Goal: Check status: Check status

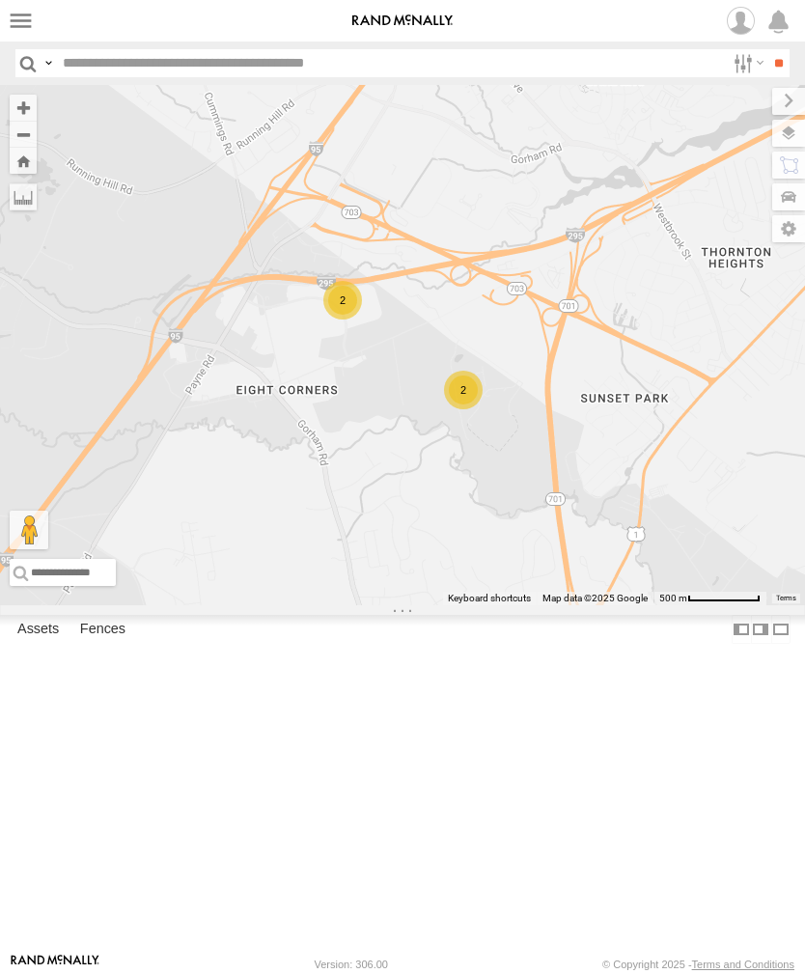
click at [22, 24] on label at bounding box center [21, 21] width 28 height 28
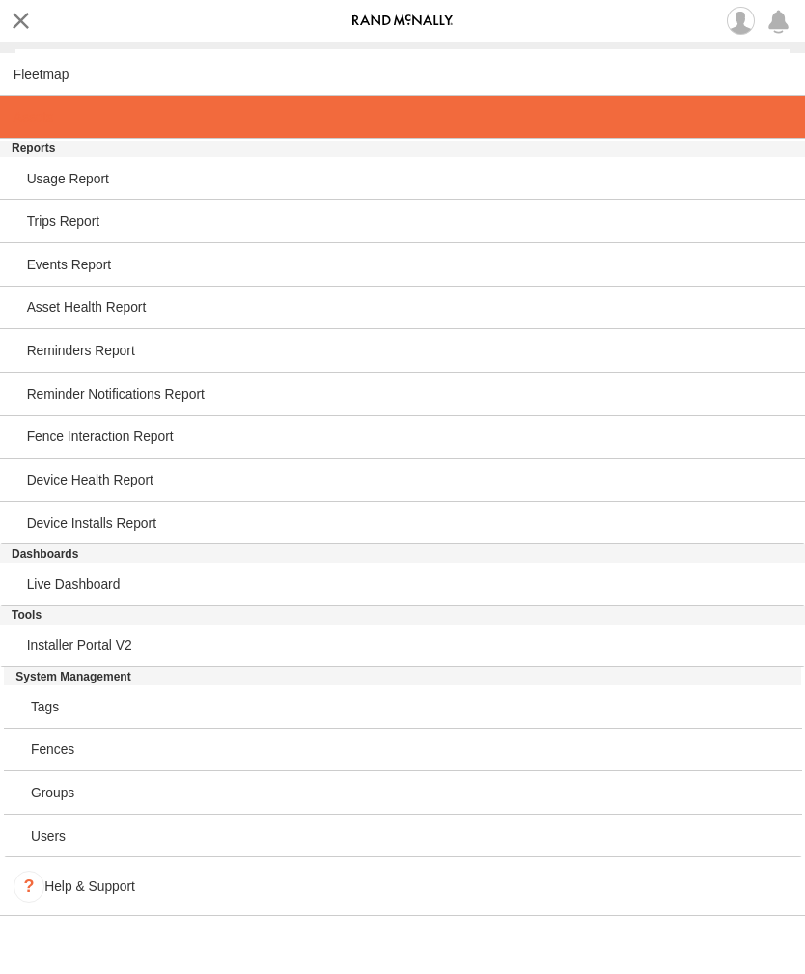
click at [40, 119] on span at bounding box center [34, 116] width 40 height 15
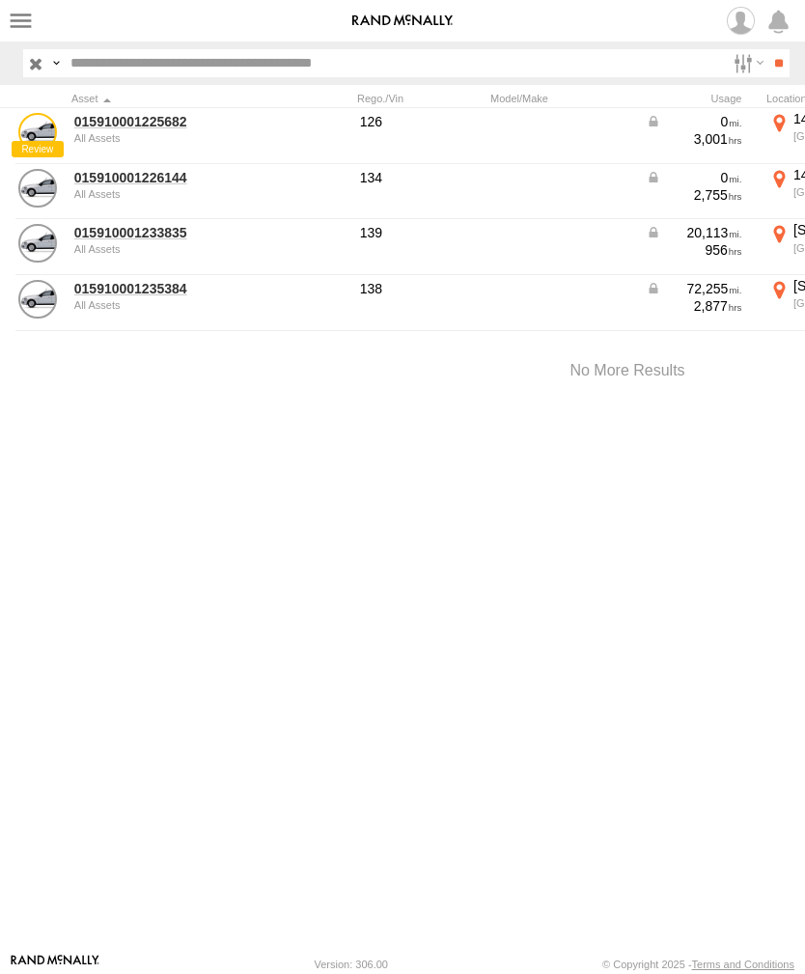
click at [121, 237] on link "015910001233835" at bounding box center [167, 232] width 187 height 17
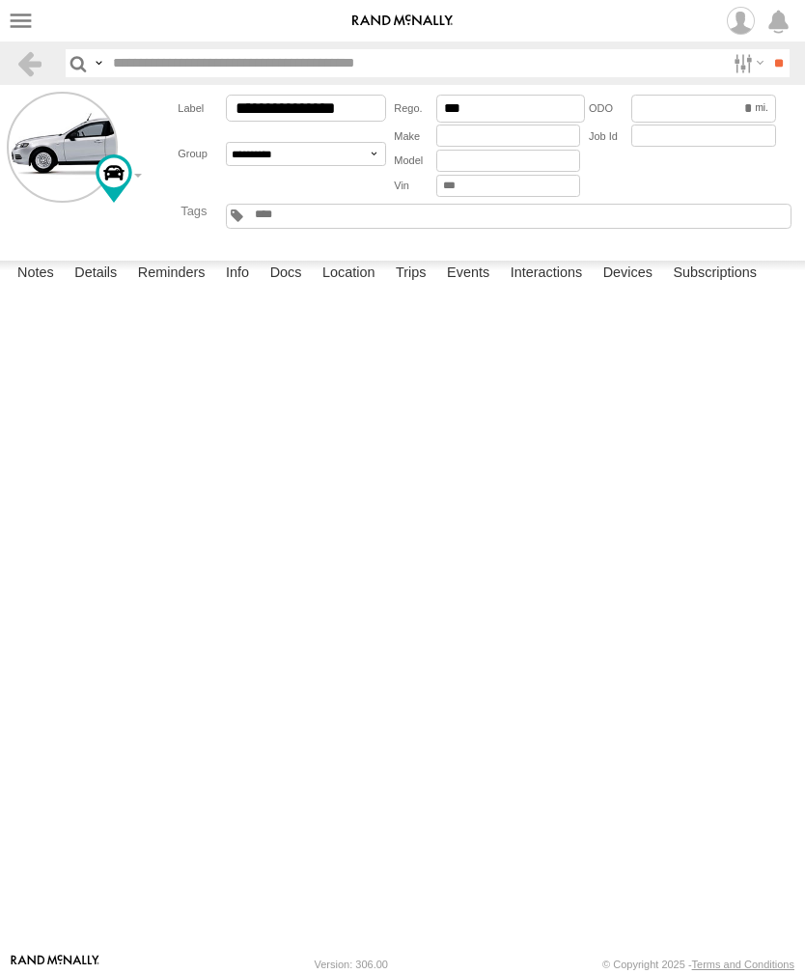
click at [481, 288] on label "Events" at bounding box center [468, 274] width 62 height 27
click at [34, 17] on label at bounding box center [21, 21] width 28 height 28
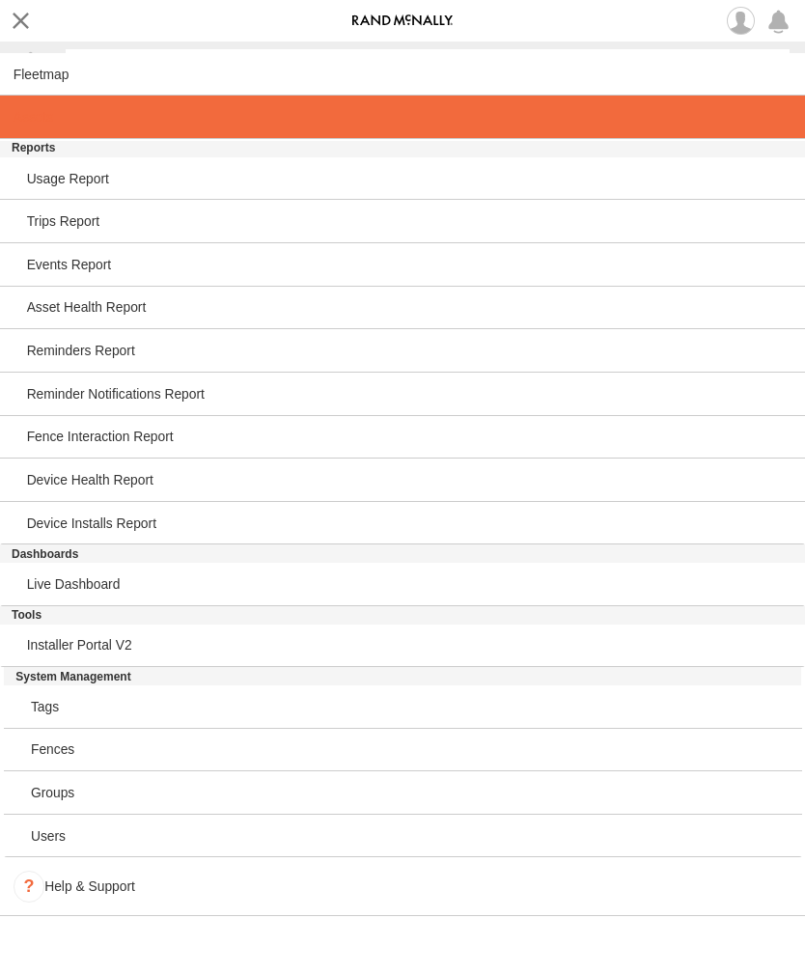
click at [42, 119] on span at bounding box center [34, 116] width 40 height 15
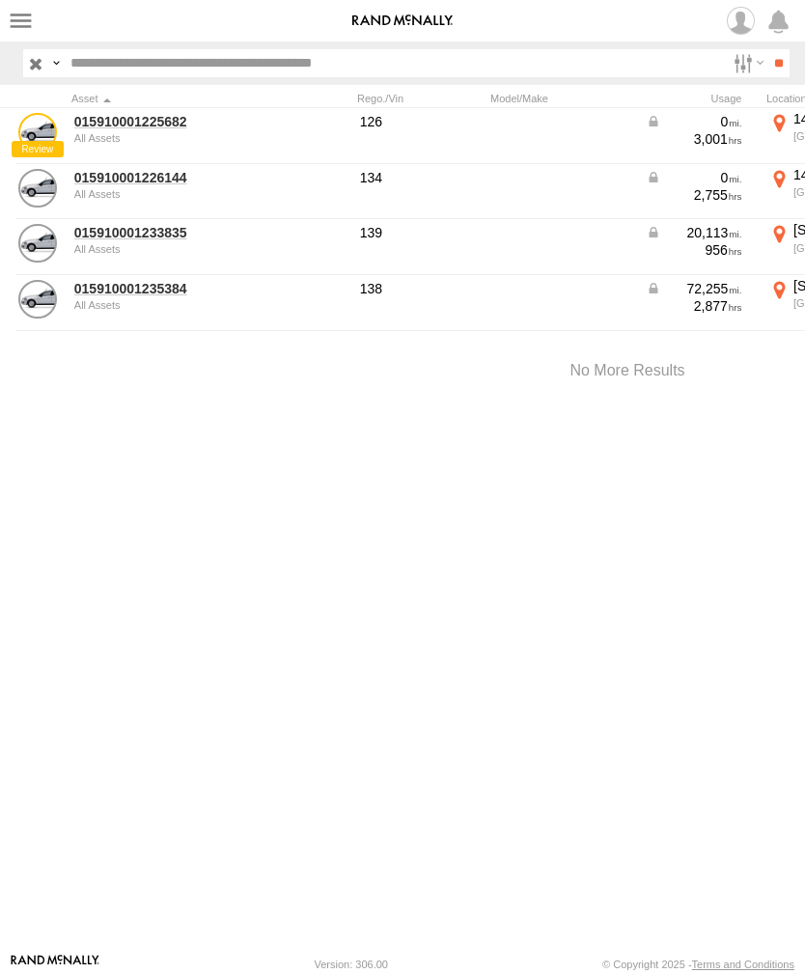
click at [154, 183] on link "015910001226144" at bounding box center [167, 177] width 187 height 17
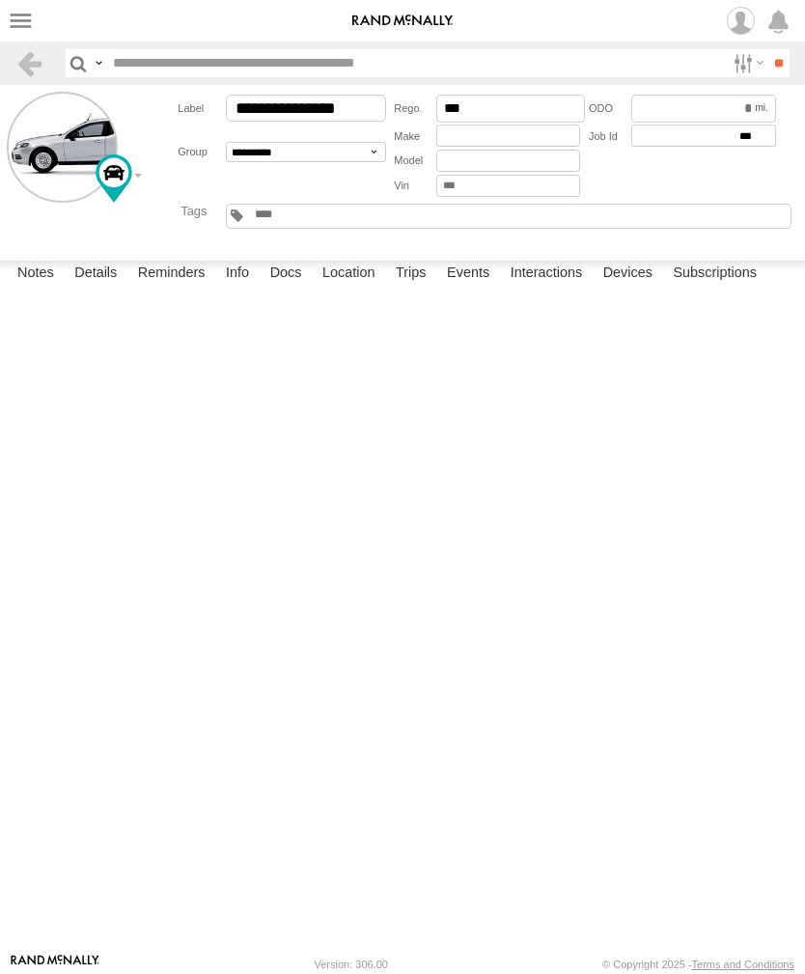
click at [476, 288] on label "Events" at bounding box center [468, 274] width 62 height 27
click at [31, 25] on label at bounding box center [21, 21] width 28 height 28
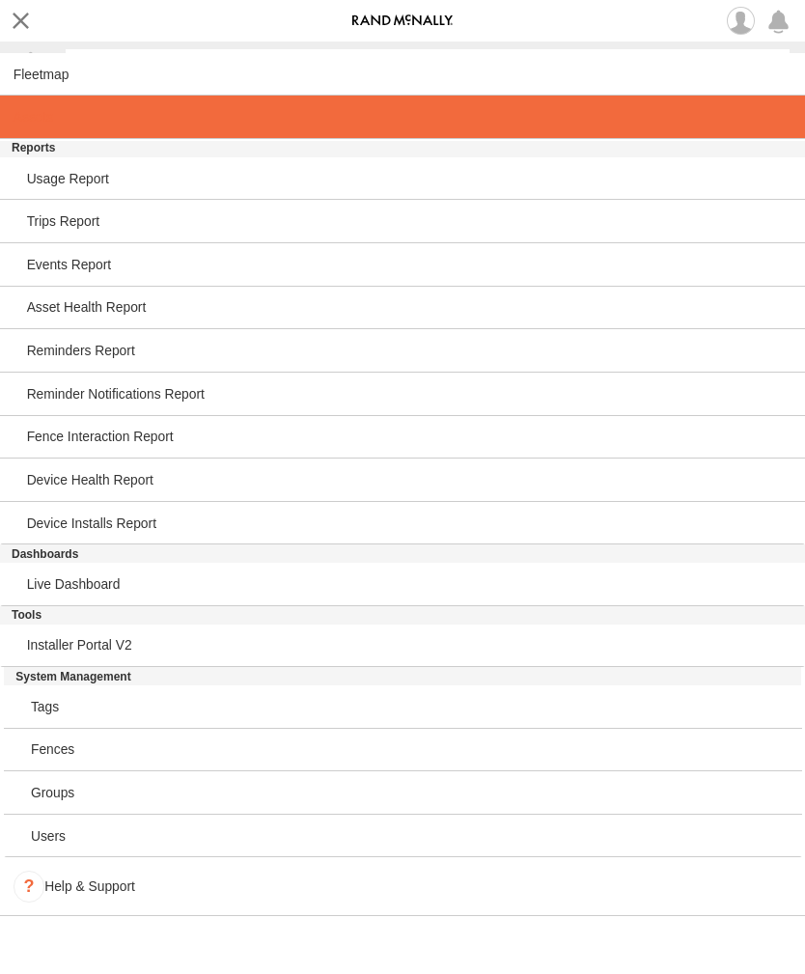
click at [42, 125] on span at bounding box center [34, 116] width 40 height 15
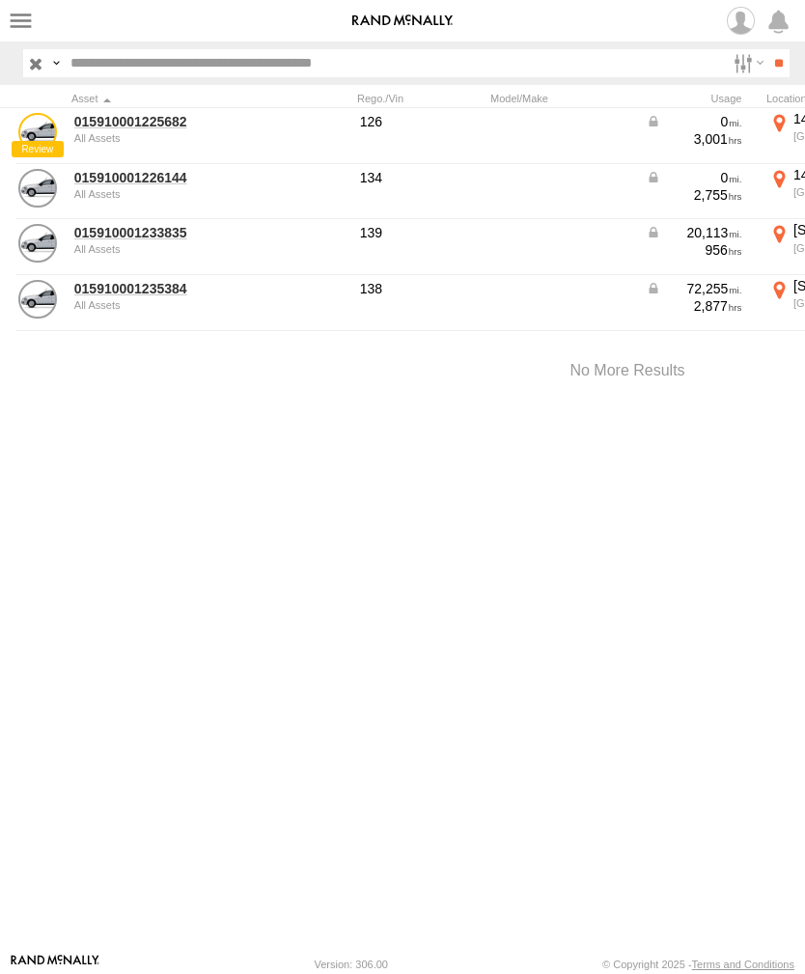
click at [148, 291] on link "015910001235384" at bounding box center [167, 288] width 187 height 17
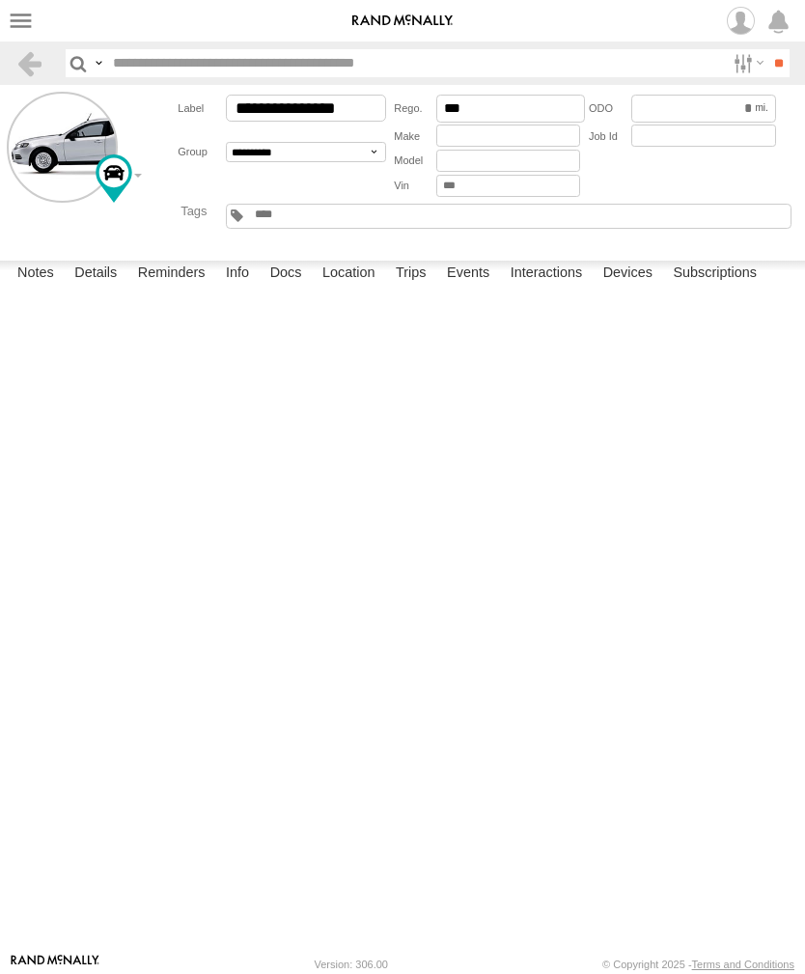
click at [474, 288] on label "Events" at bounding box center [468, 274] width 62 height 27
